Goal: Task Accomplishment & Management: Complete application form

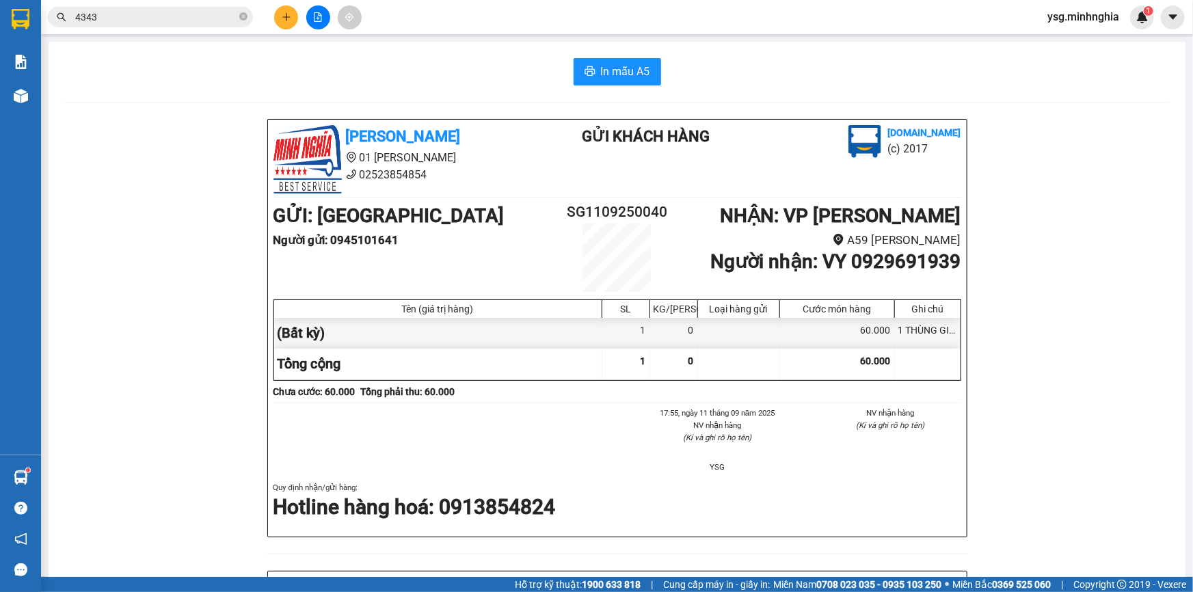
click at [319, 5] on button at bounding box center [318, 17] width 24 height 24
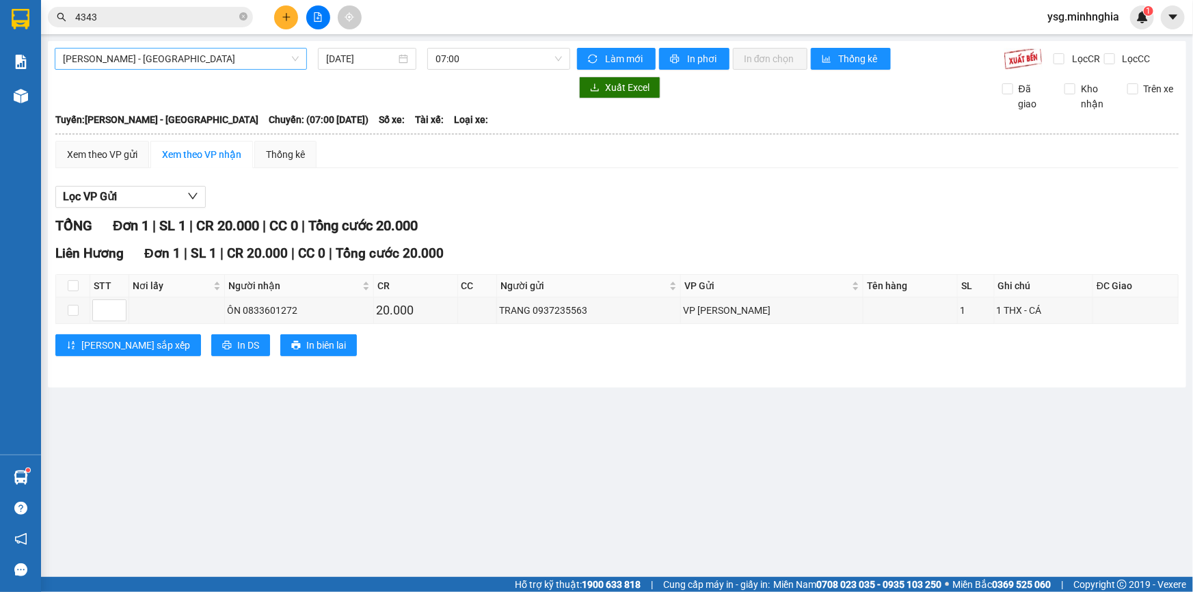
click at [249, 65] on span "[PERSON_NAME] - [GEOGRAPHIC_DATA]" at bounding box center [181, 59] width 236 height 21
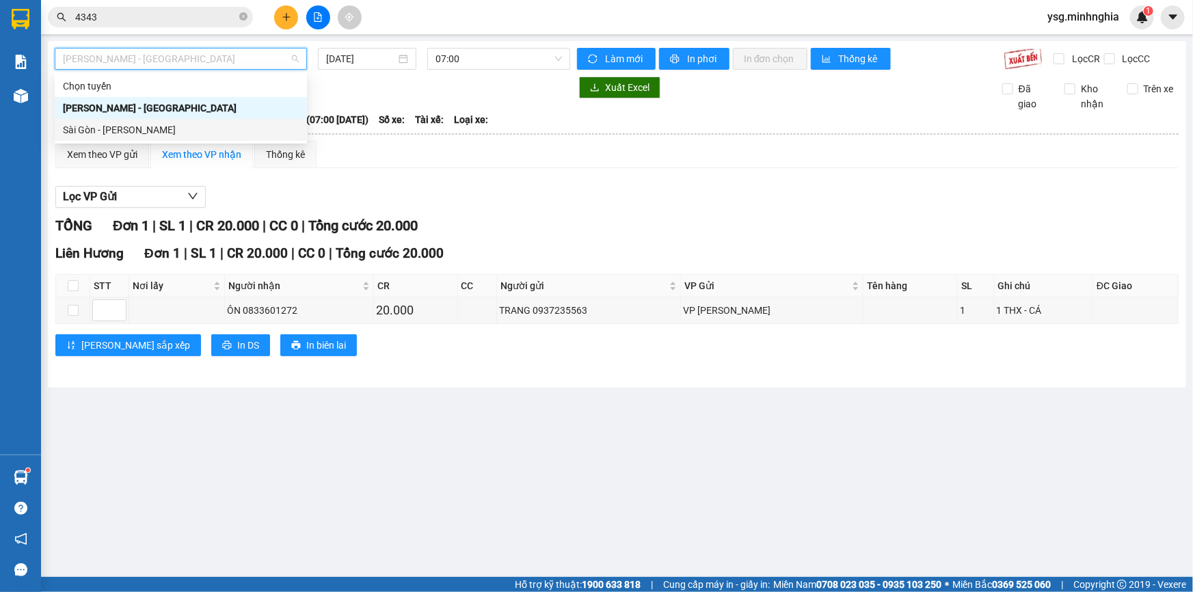
click at [201, 134] on div "Sài Gòn - [PERSON_NAME]" at bounding box center [181, 129] width 236 height 15
type input "[DATE]"
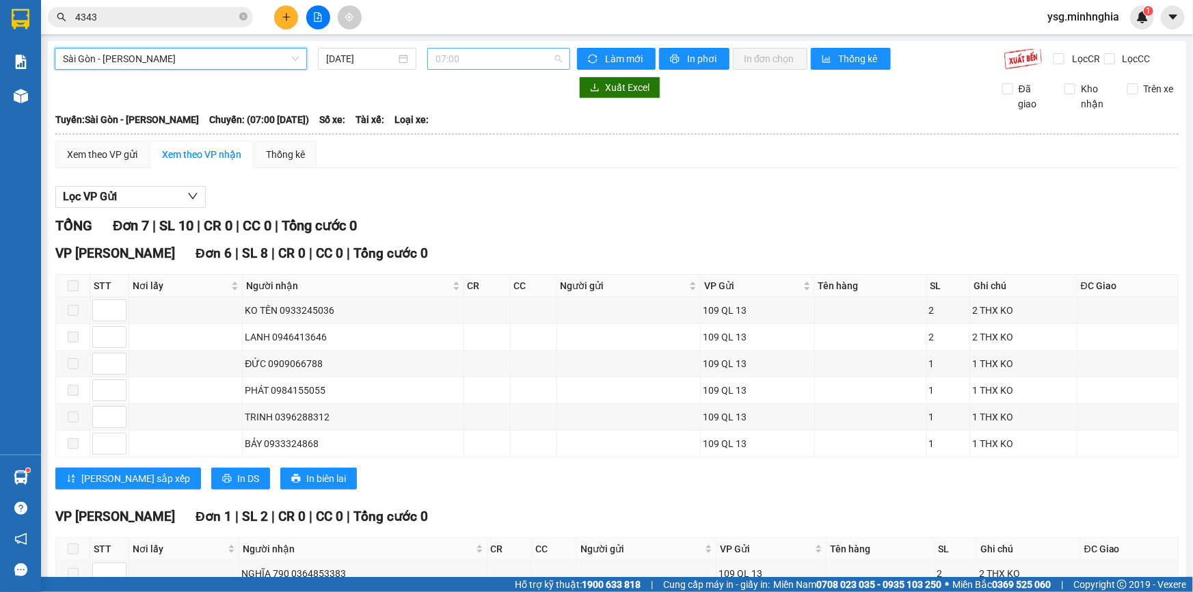
click at [437, 59] on span "07:00" at bounding box center [498, 59] width 126 height 21
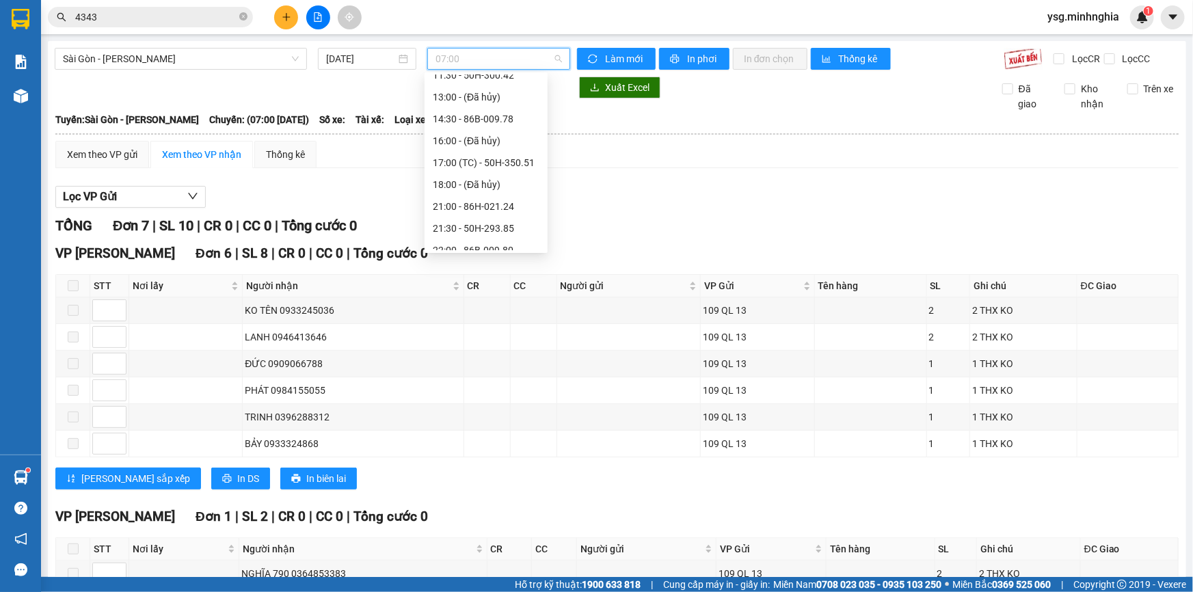
scroll to position [152, 0]
click at [506, 214] on div "21:30 - 50H-293.85" at bounding box center [486, 218] width 107 height 15
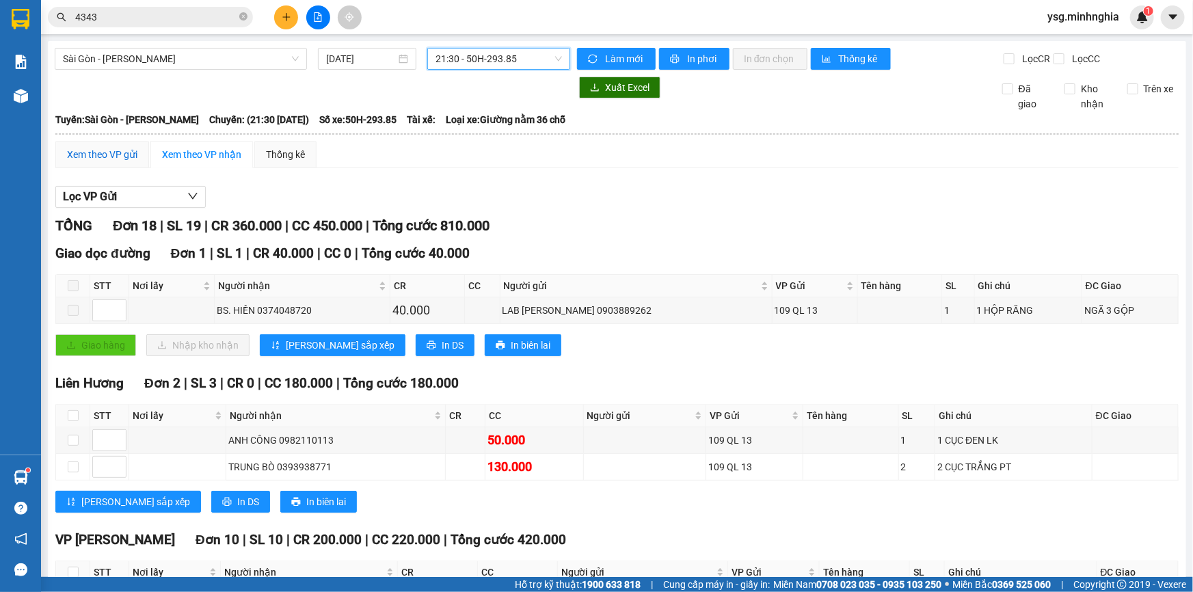
click at [125, 152] on div "Xem theo VP gửi" at bounding box center [102, 154] width 70 height 15
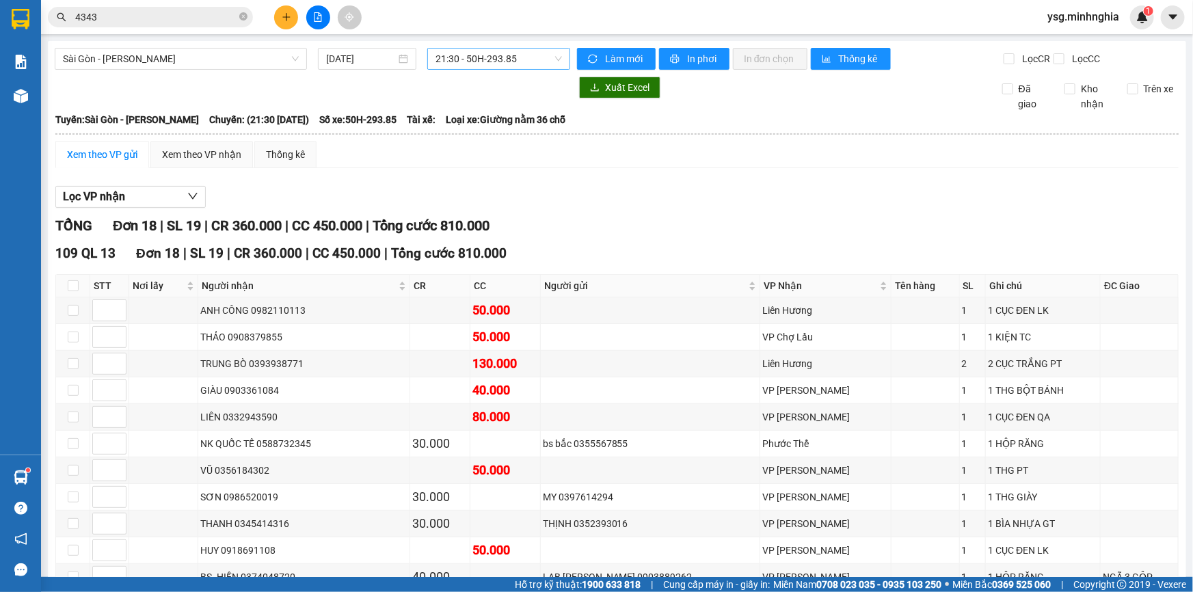
click at [459, 57] on span "21:30 - 50H-293.85" at bounding box center [498, 59] width 126 height 21
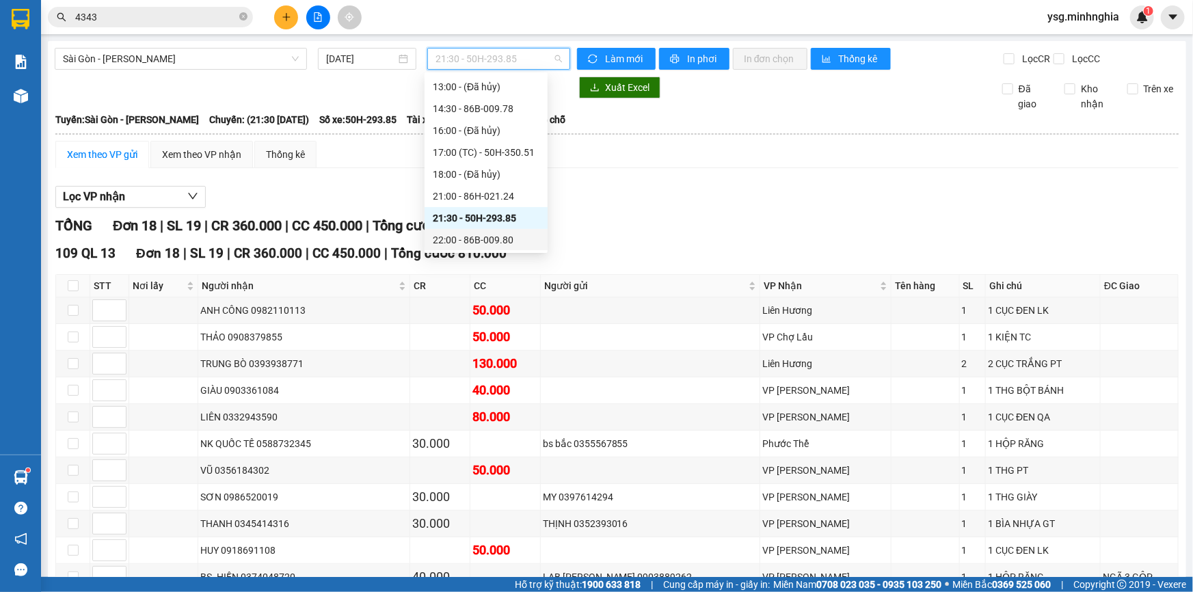
click at [452, 239] on div "22:00 - 86B-009.80" at bounding box center [486, 239] width 107 height 15
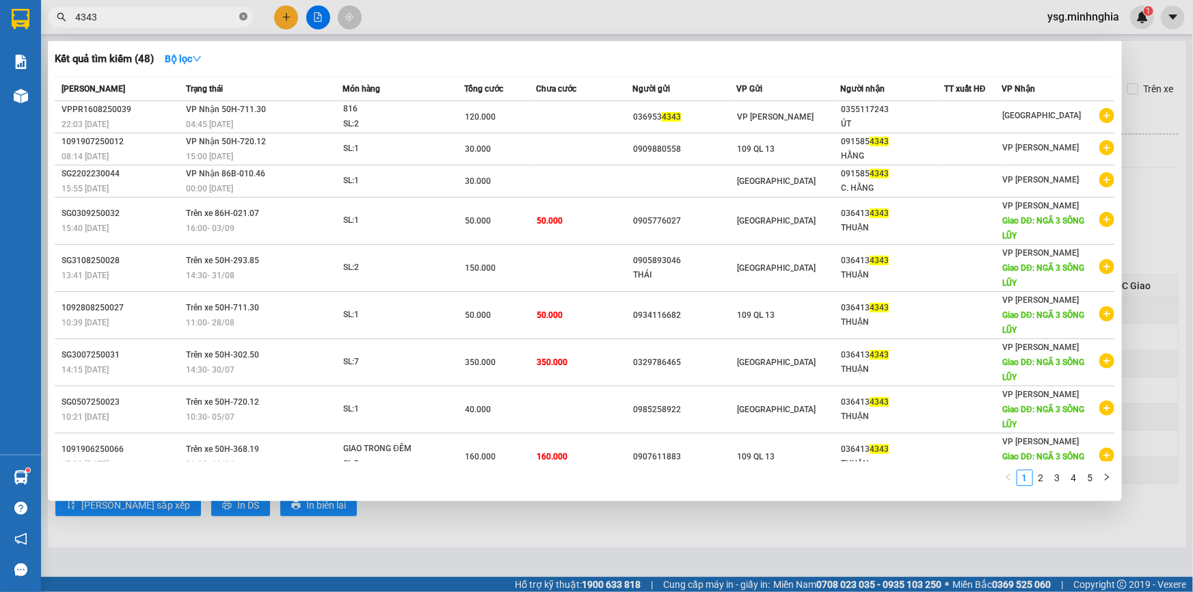
click at [241, 19] on icon "close-circle" at bounding box center [243, 16] width 8 height 8
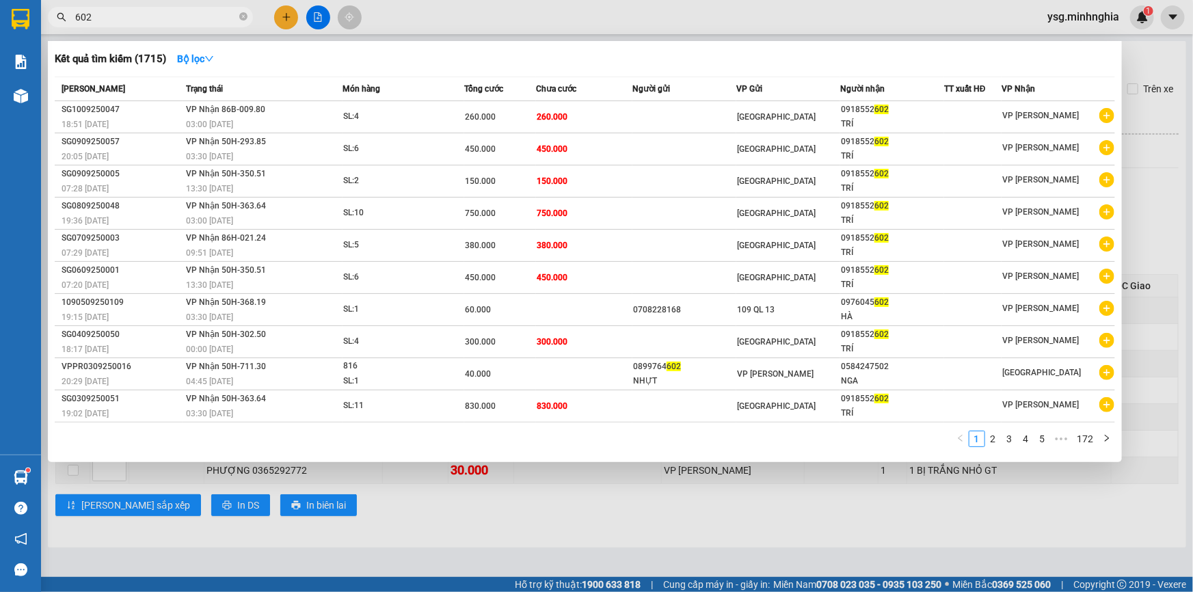
type input "602"
click at [283, 15] on div at bounding box center [596, 296] width 1193 height 592
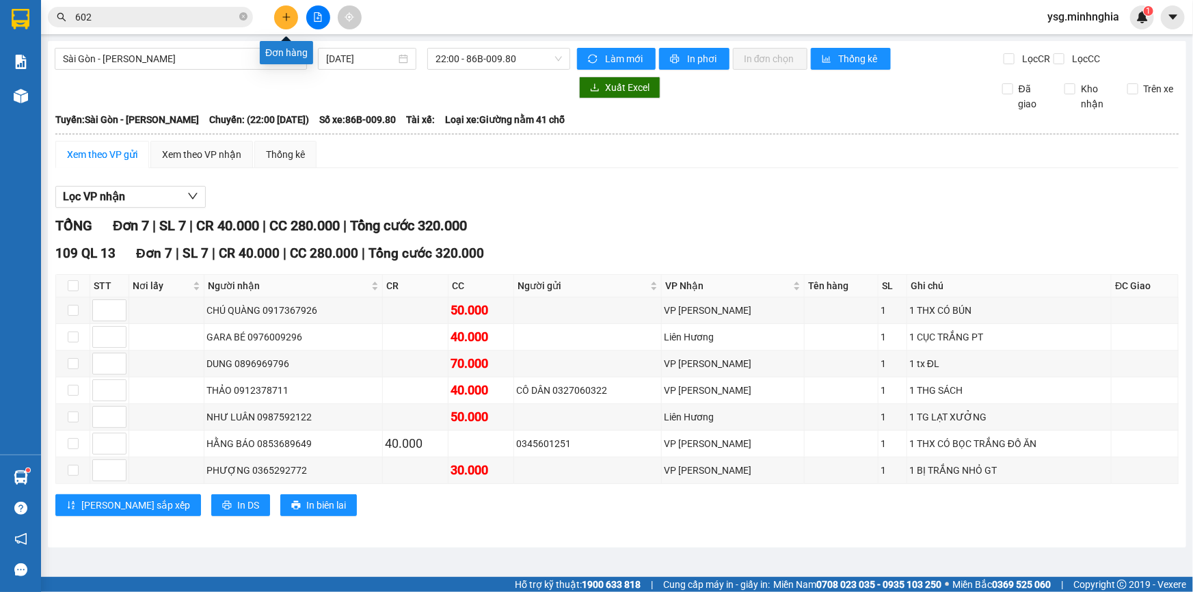
click at [292, 21] on button at bounding box center [286, 17] width 24 height 24
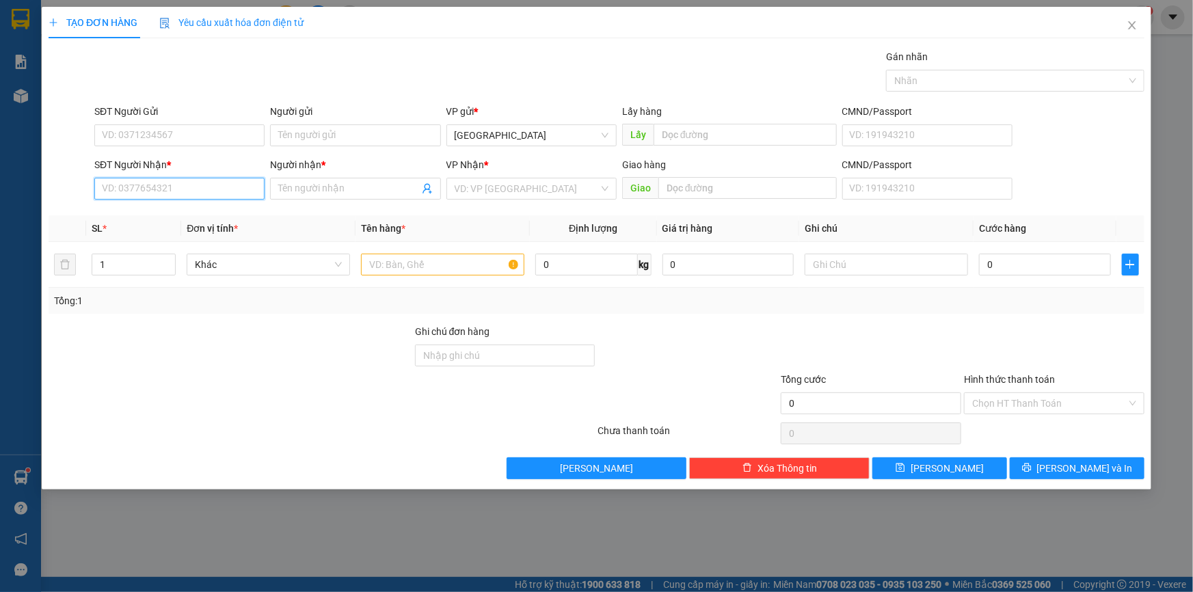
click at [144, 191] on input "SĐT Người Nhận *" at bounding box center [179, 189] width 170 height 22
click at [144, 211] on div "0969069833 - BÉ" at bounding box center [180, 215] width 154 height 15
type input "0969069833"
type input "BÉ"
type input "0969069833"
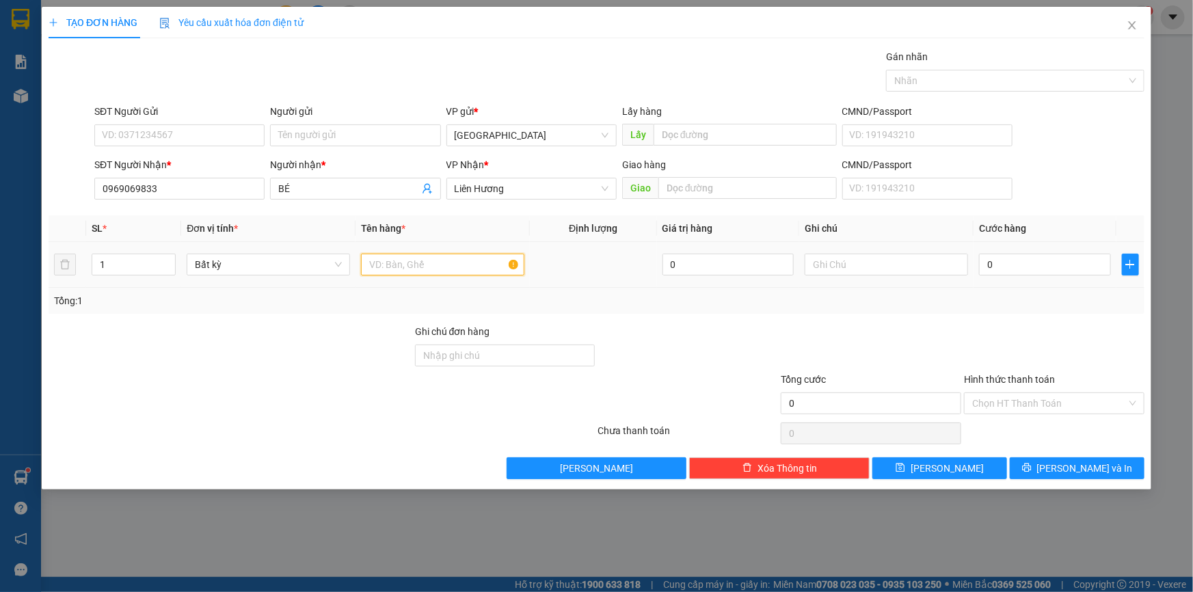
click at [377, 258] on input "text" at bounding box center [442, 265] width 163 height 22
click at [826, 268] on input "text" at bounding box center [886, 265] width 163 height 22
paste input "Ụ"
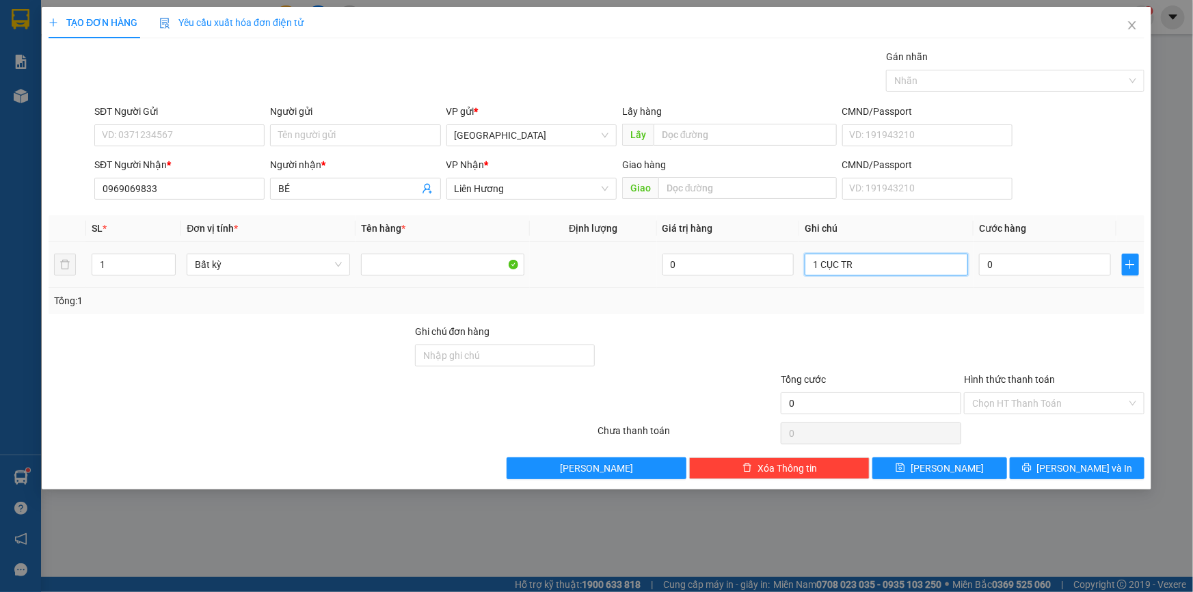
paste input "Ă"
paste input "ẮNG"
paste input "Ả"
type input "1 CỤC TRẮNG VẢI"
click at [1107, 266] on input "0" at bounding box center [1045, 265] width 132 height 22
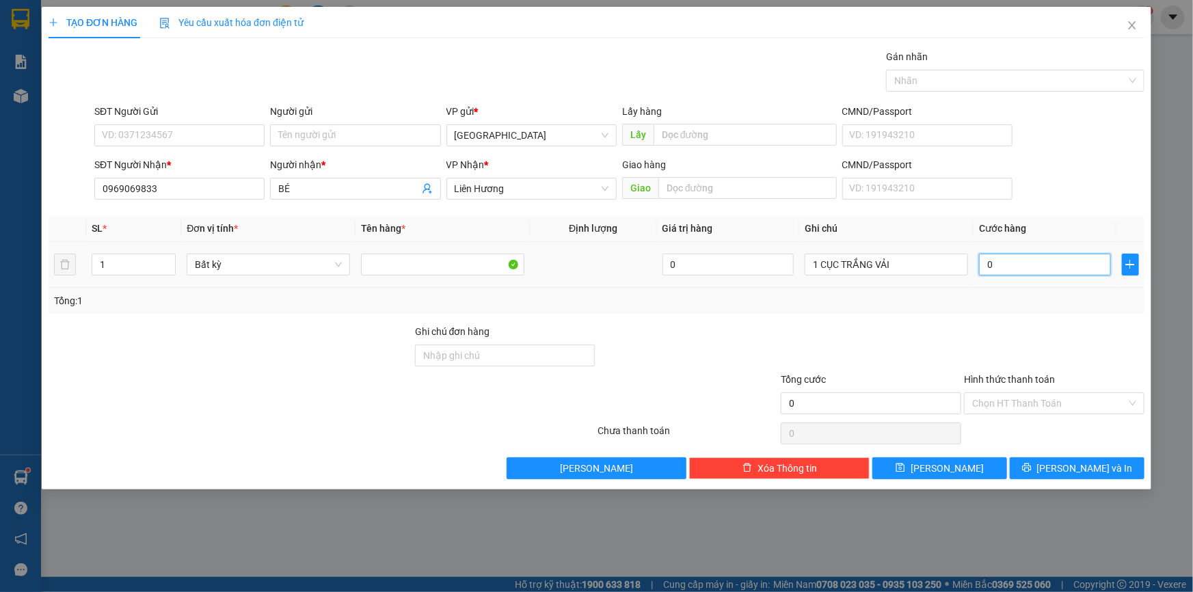
type input "3"
type input "30"
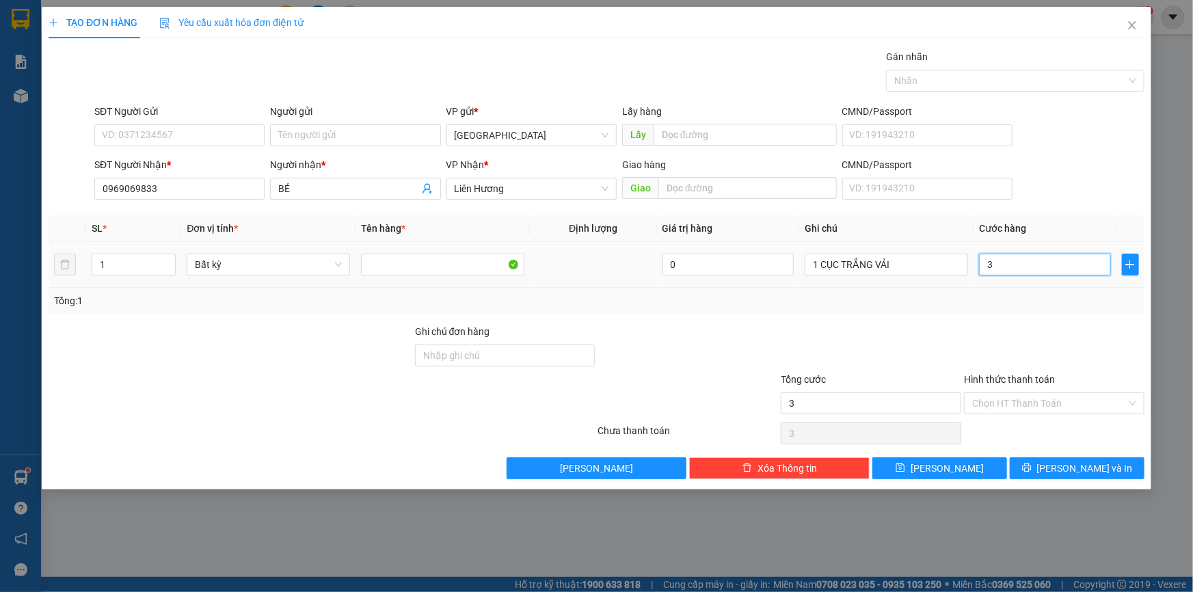
type input "30"
type input "30.000"
click at [1107, 461] on button "[PERSON_NAME] và In" at bounding box center [1077, 468] width 135 height 22
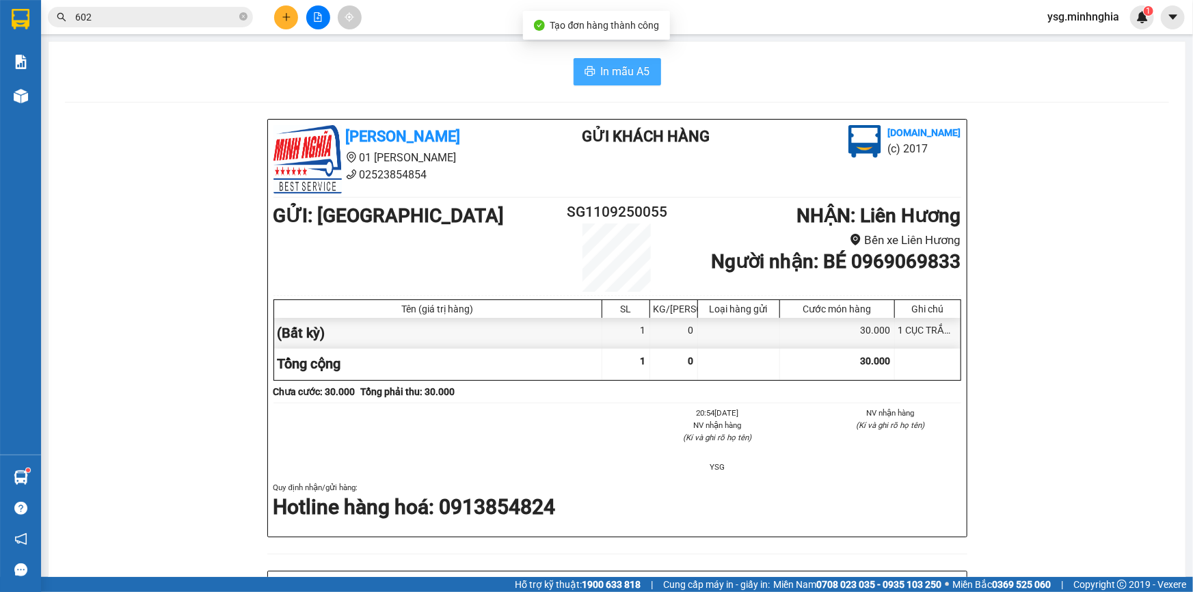
click at [618, 66] on span "In mẫu A5" at bounding box center [625, 71] width 49 height 17
drag, startPoint x: 513, startPoint y: 67, endPoint x: 388, endPoint y: 42, distance: 128.3
click at [513, 67] on div "In mẫu A5" at bounding box center [617, 71] width 1104 height 27
click at [278, 24] on button at bounding box center [286, 17] width 24 height 24
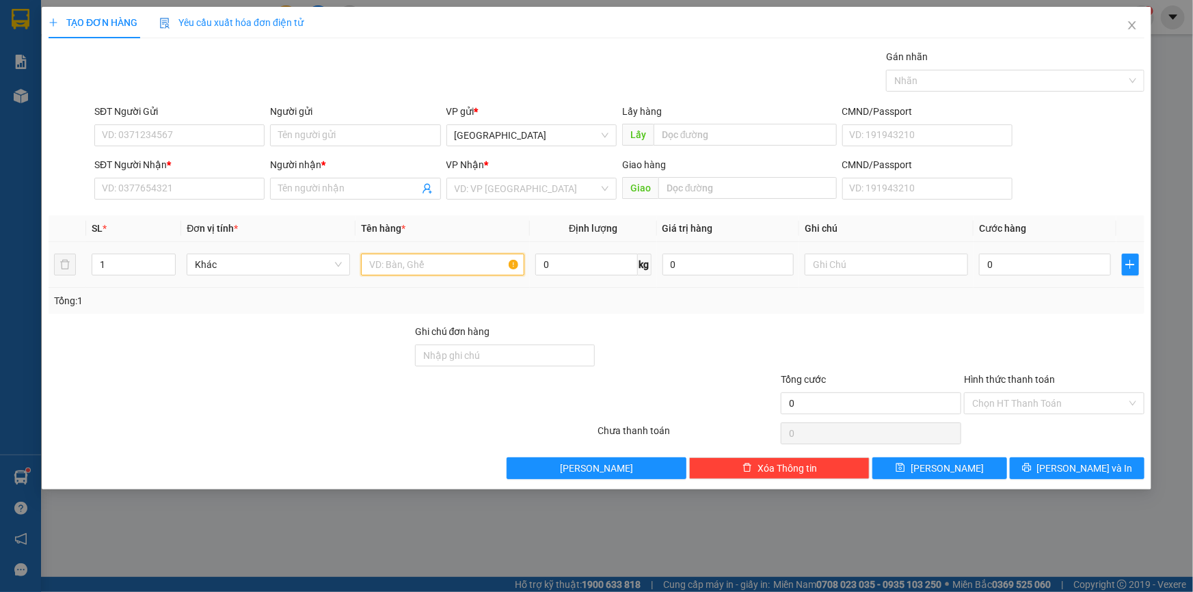
click at [415, 264] on input "text" at bounding box center [442, 265] width 163 height 22
click at [846, 262] on input "text" at bounding box center [886, 265] width 163 height 22
paste input "Ụ"
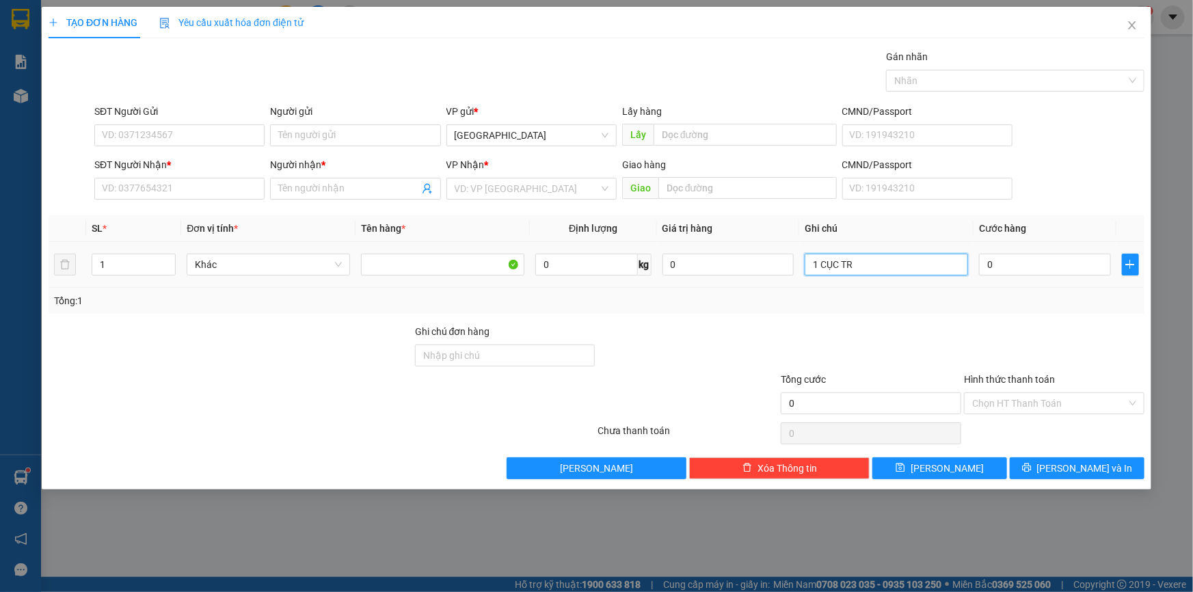
paste input "Ă"
paste input "ẮNG"
paste input "Ả"
type input "1 CỤC TRẮNG VẢI"
click at [122, 189] on input "SĐT Người Nhận *" at bounding box center [179, 189] width 170 height 22
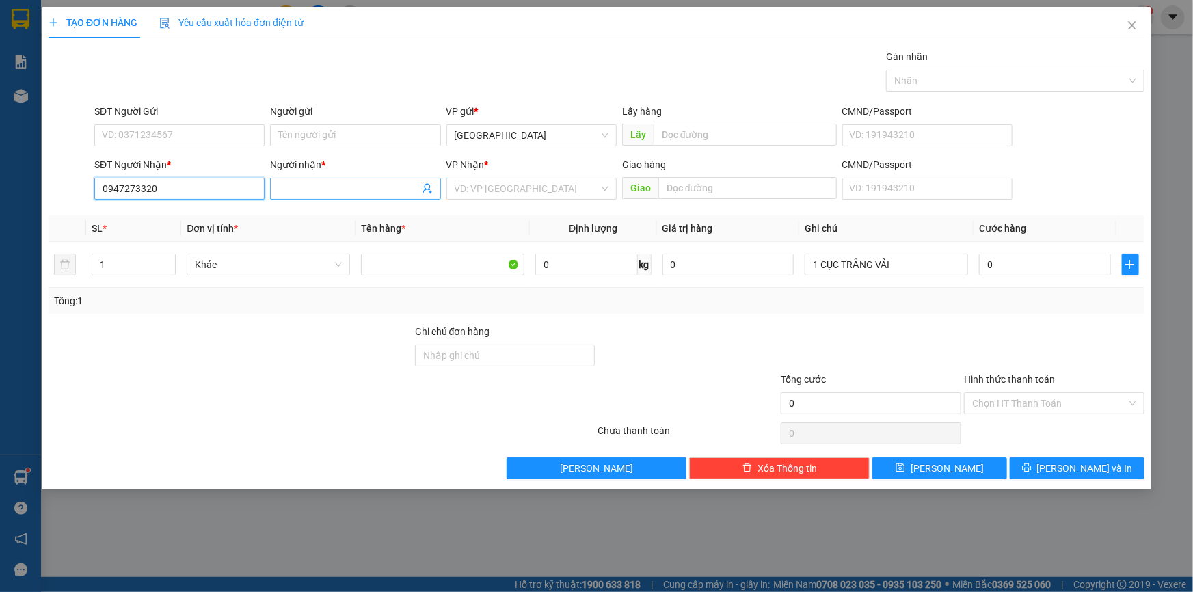
type input "0947273320"
click at [332, 186] on input "Người nhận *" at bounding box center [348, 188] width 140 height 15
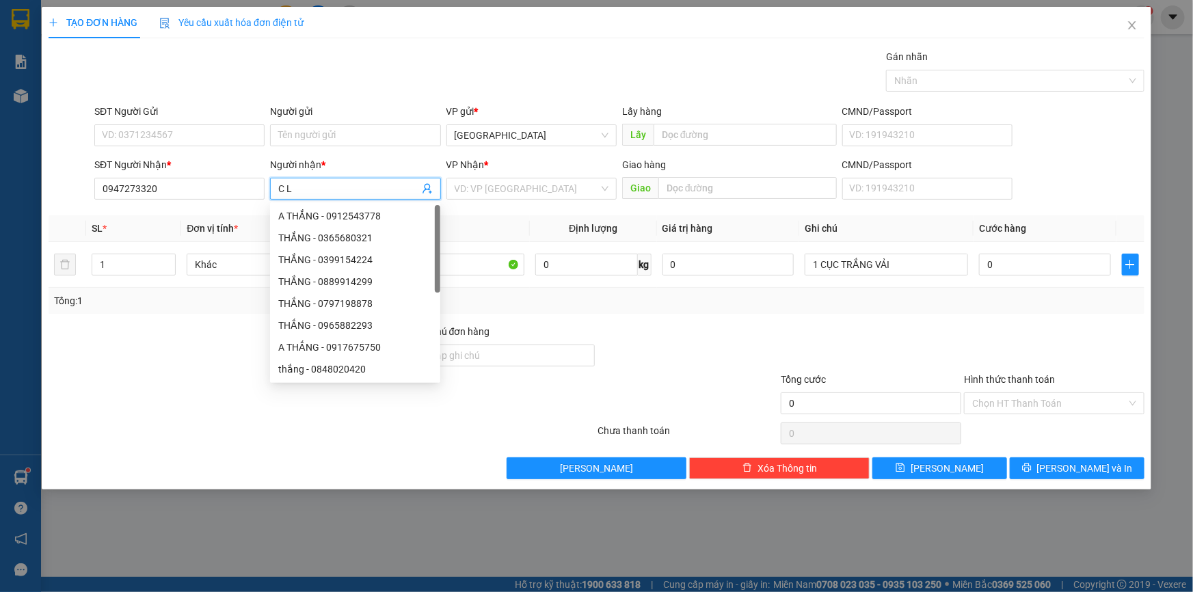
paste input "ƯƠNG"
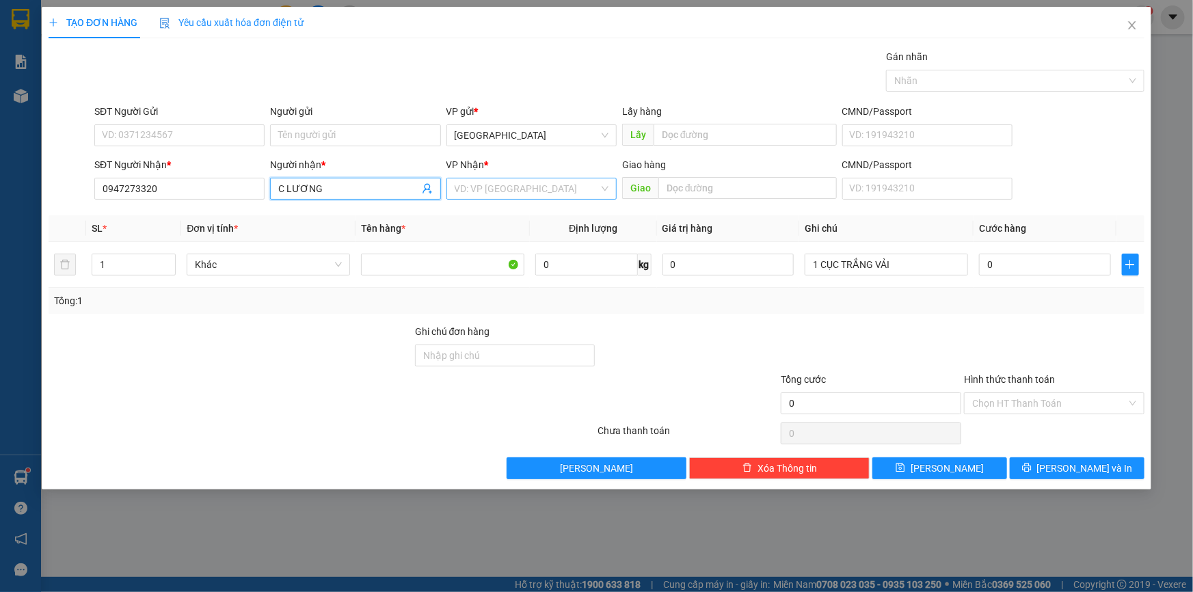
type input "C LƯƠNG"
click at [567, 189] on input "search" at bounding box center [527, 188] width 144 height 21
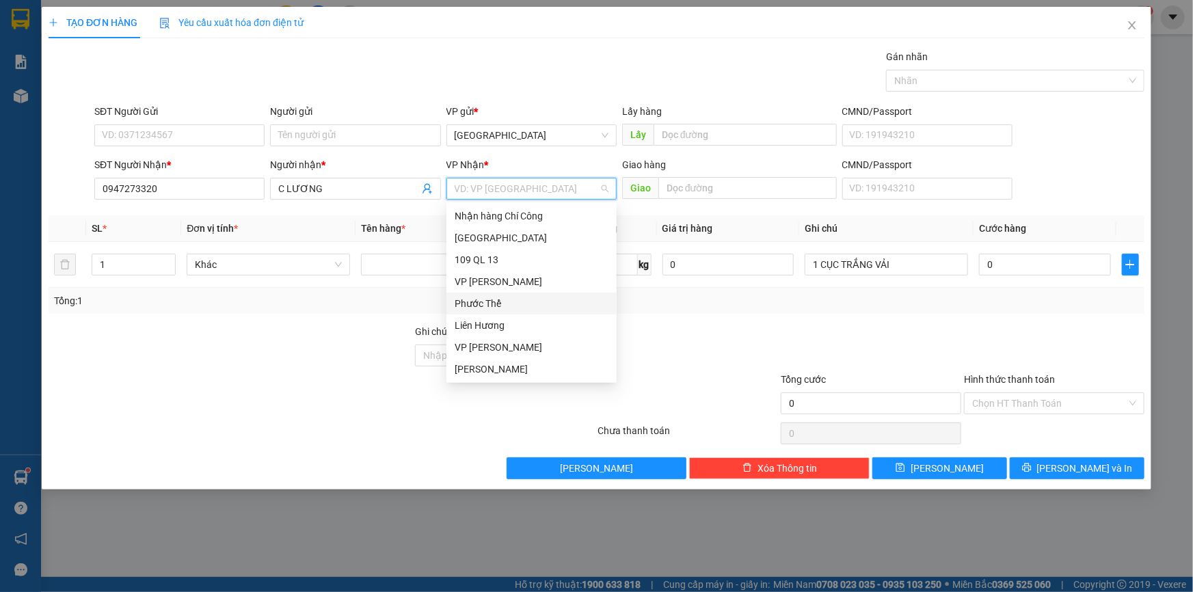
type input "V"
click at [499, 273] on div "VP [PERSON_NAME]" at bounding box center [531, 282] width 170 height 22
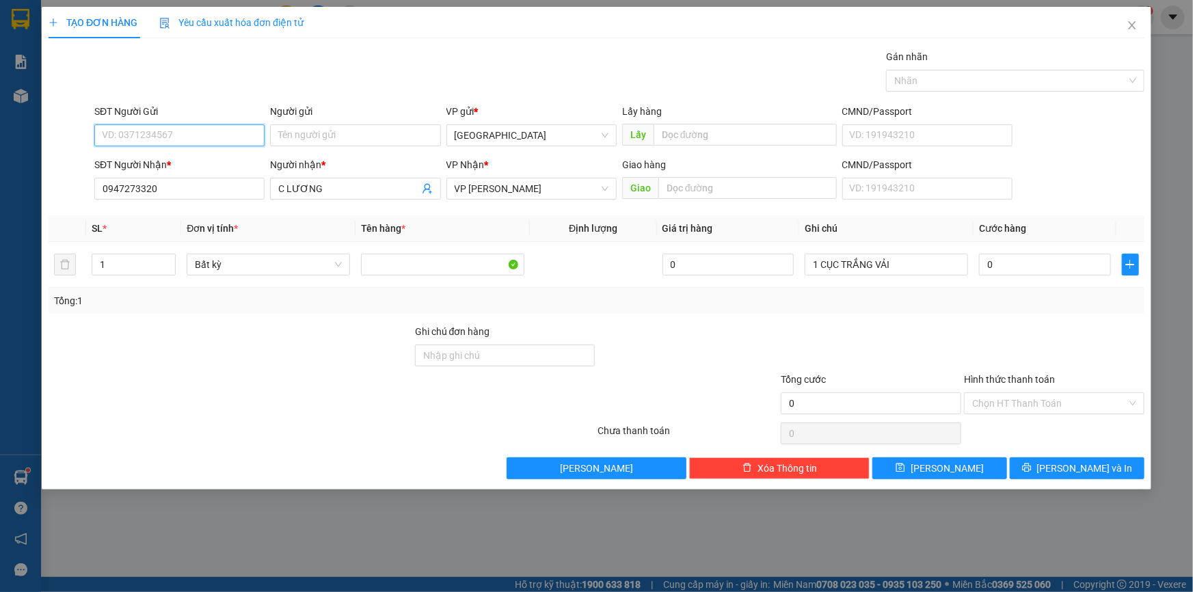
click at [227, 136] on input "SĐT Người Gửi" at bounding box center [179, 135] width 170 height 22
type input "0389435004"
click at [1001, 267] on input "0" at bounding box center [1045, 265] width 132 height 22
type input "3"
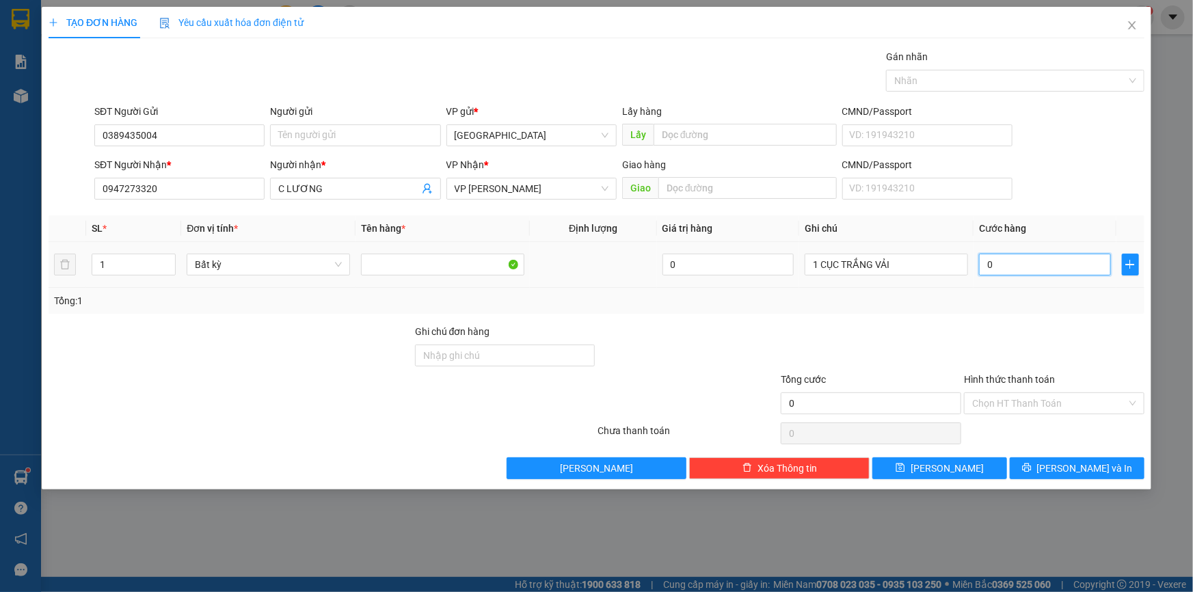
type input "3"
type input "30"
type input "30.000"
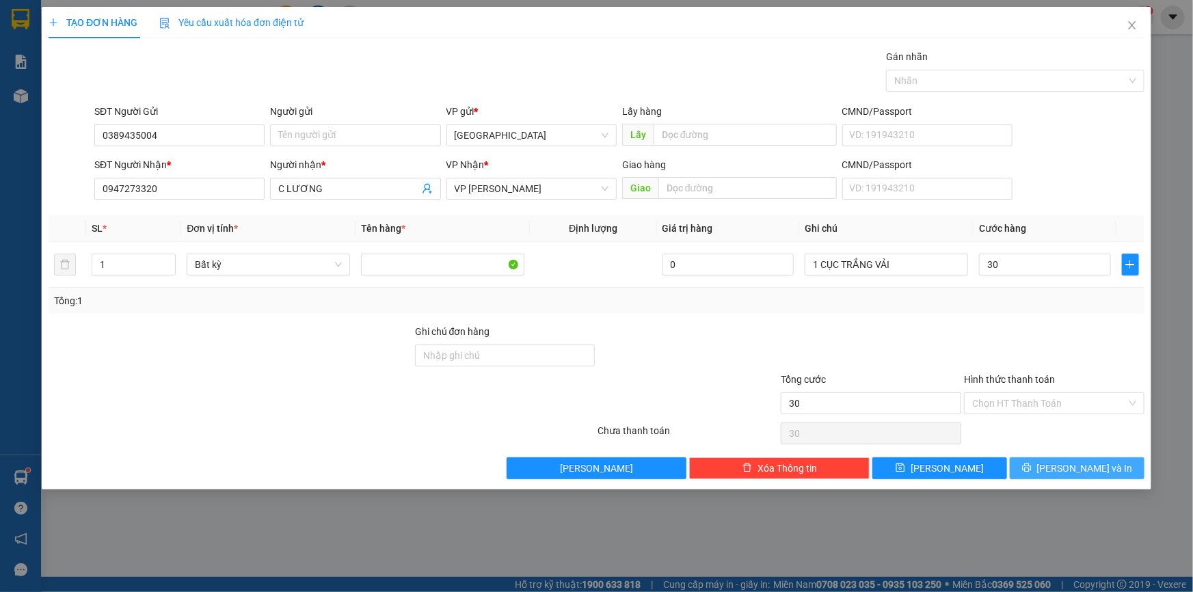
type input "30.000"
click at [1109, 465] on button "[PERSON_NAME] và In" at bounding box center [1077, 468] width 135 height 22
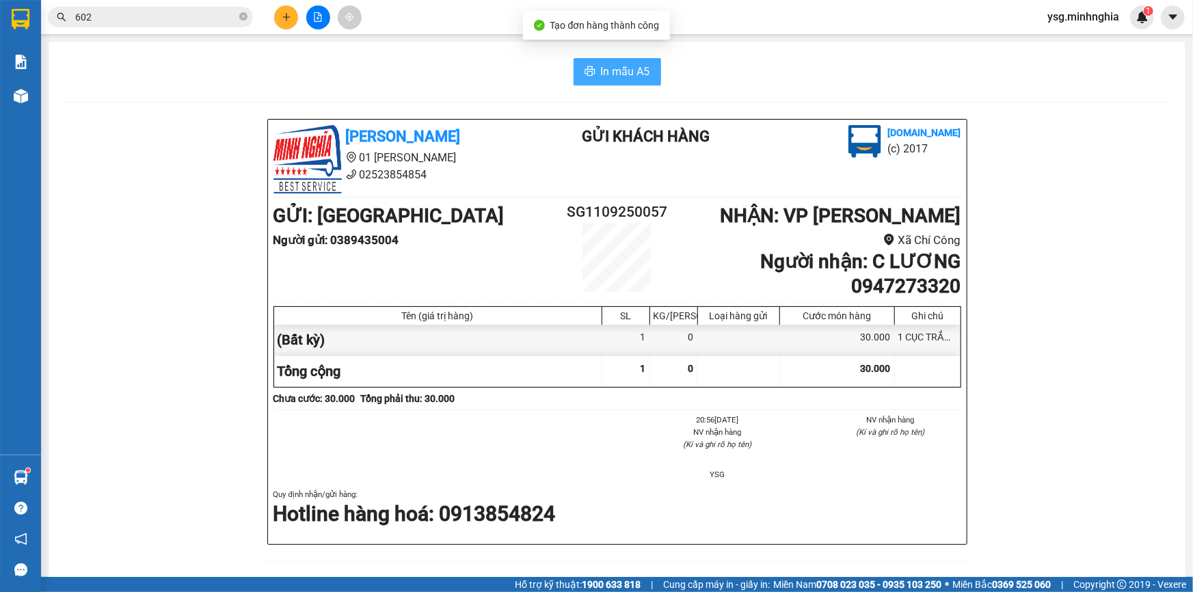
click at [602, 74] on span "In mẫu A5" at bounding box center [625, 71] width 49 height 17
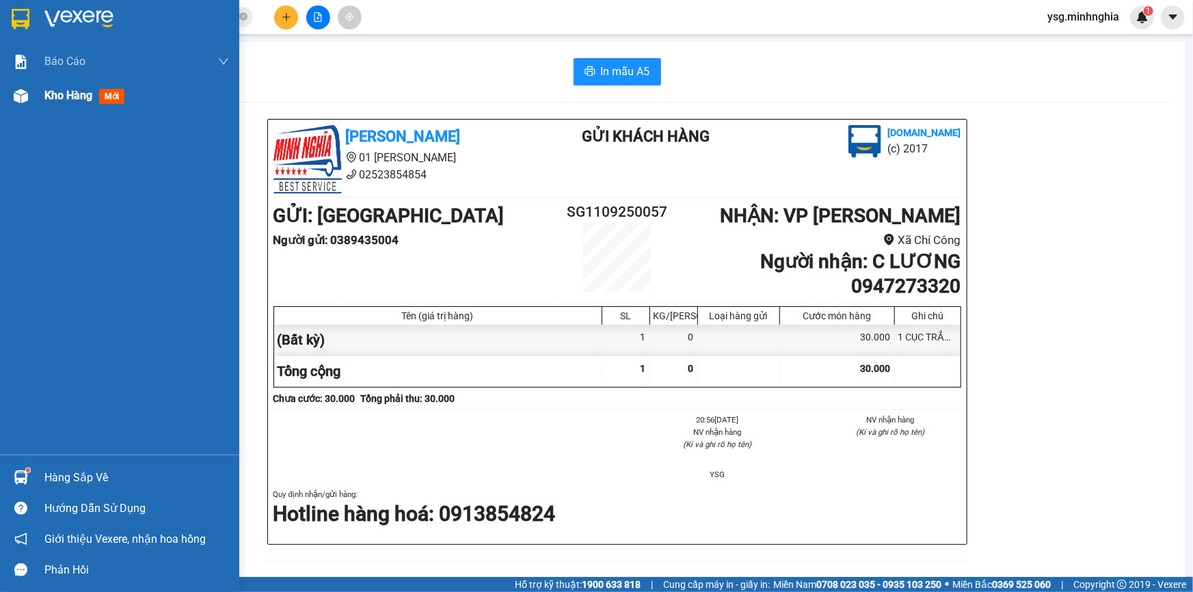
click at [67, 103] on div "Kho hàng mới" at bounding box center [86, 95] width 85 height 17
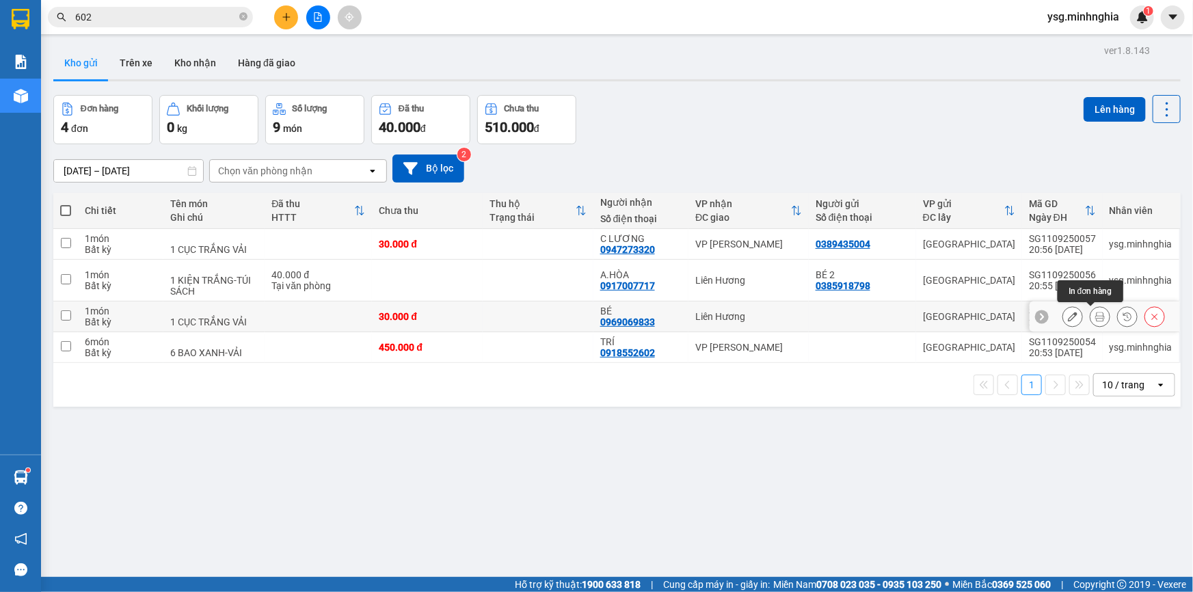
click at [1096, 312] on button at bounding box center [1099, 317] width 19 height 24
